Goal: Information Seeking & Learning: Learn about a topic

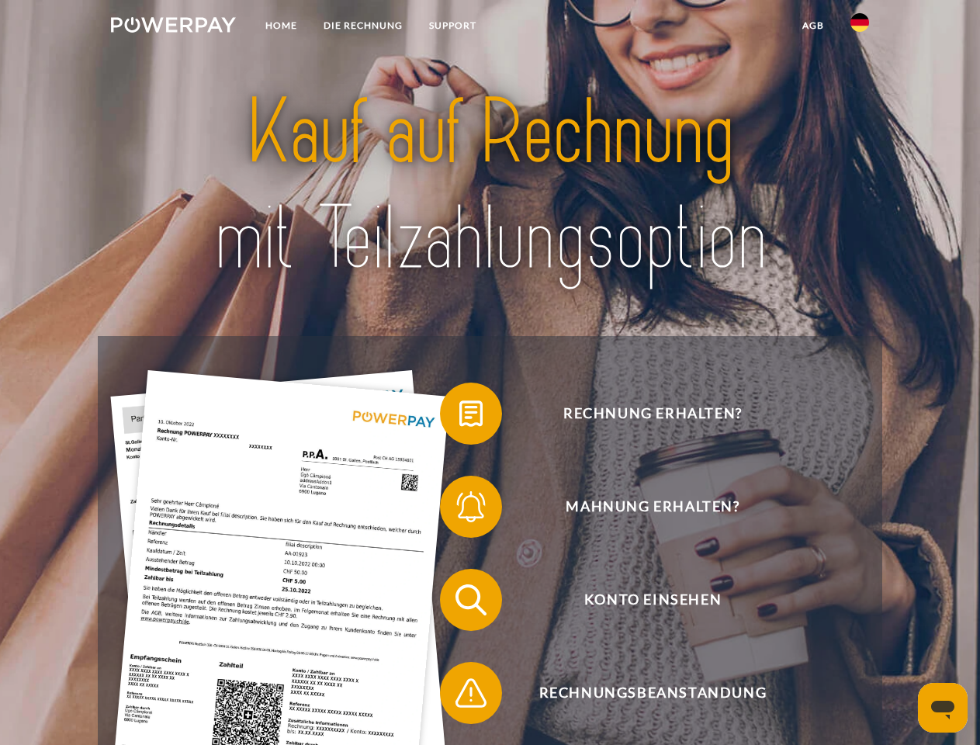
click at [173, 27] on img at bounding box center [173, 25] width 125 height 16
click at [860, 27] on img at bounding box center [859, 22] width 19 height 19
click at [812, 26] on link "agb" at bounding box center [813, 26] width 48 height 28
click at [459, 417] on span at bounding box center [448, 414] width 78 height 78
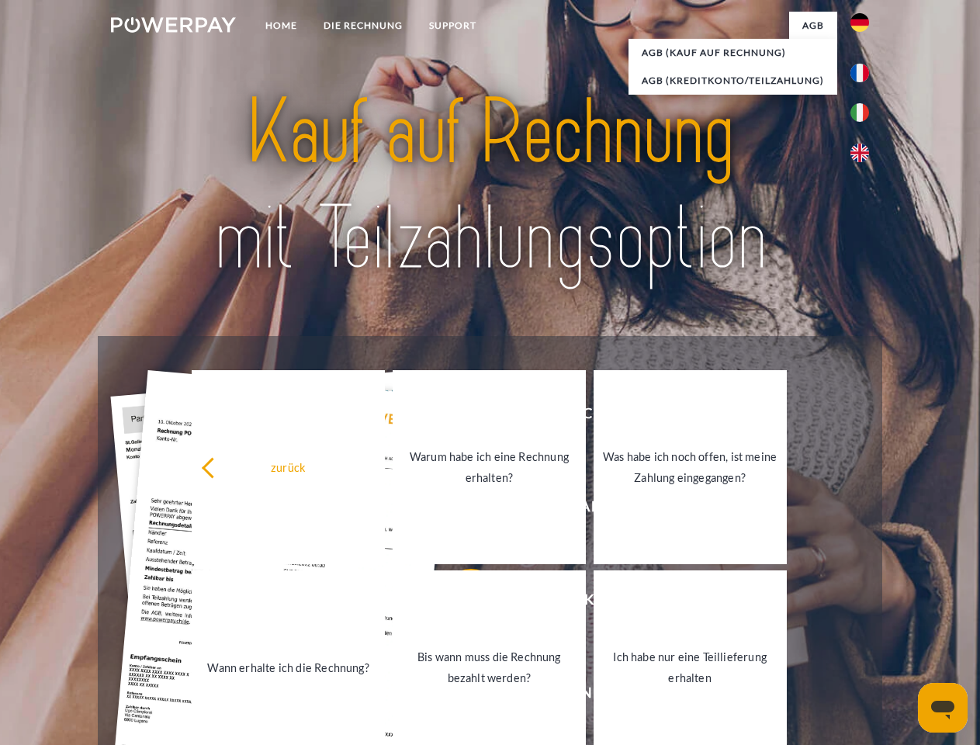
click at [459, 510] on div "zurück Warum habe ich eine Rechnung erhalten? Was habe ich noch offen, ist mein…" at bounding box center [489, 567] width 627 height 400
click at [459, 603] on link "Bis wann muss die Rechnung bezahlt werden?" at bounding box center [489, 667] width 193 height 194
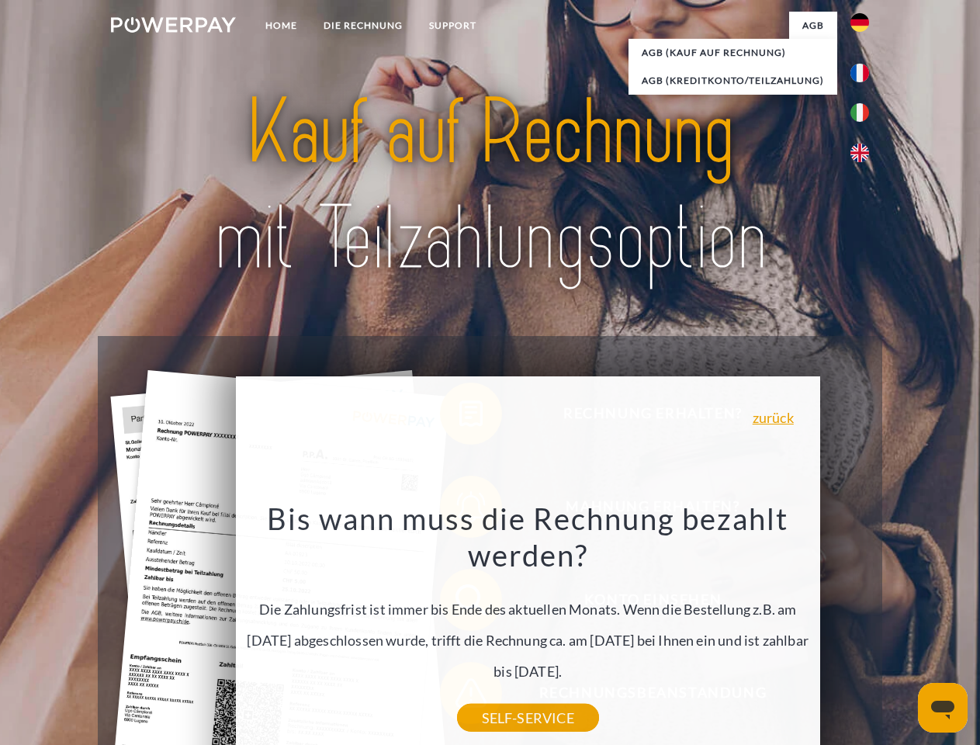
click at [459, 696] on div "Rechnung erhalten? Mahnung erhalten? Konto einsehen" at bounding box center [490, 646] width 784 height 621
